Goal: Transaction & Acquisition: Book appointment/travel/reservation

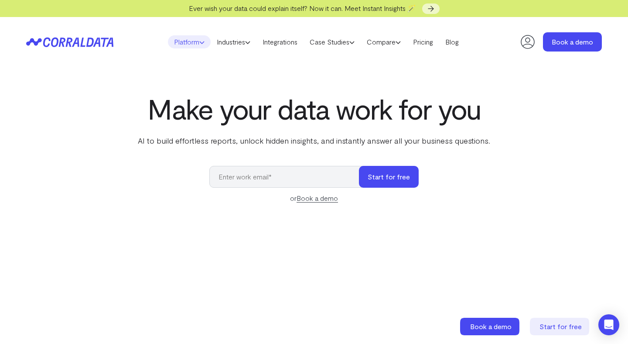
click at [199, 45] on icon at bounding box center [201, 42] width 5 height 5
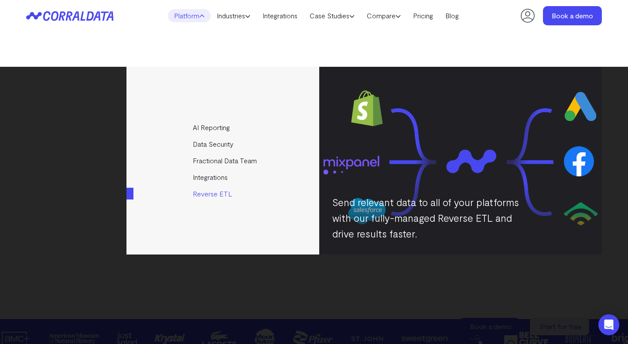
scroll to position [190, 0]
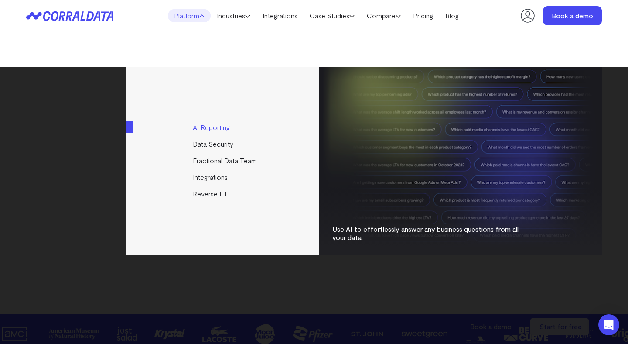
click at [216, 130] on link "AI Reporting" at bounding box center [224, 127] width 194 height 17
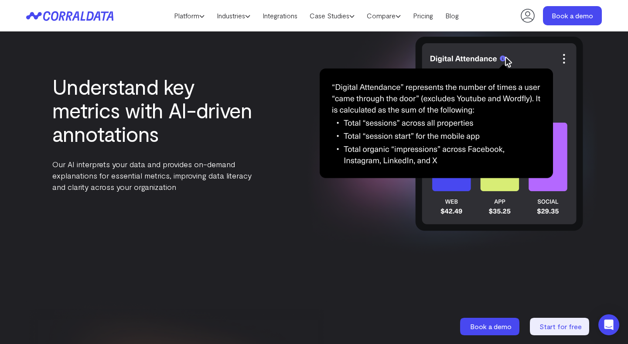
scroll to position [2254, 0]
